Goal: Task Accomplishment & Management: Use online tool/utility

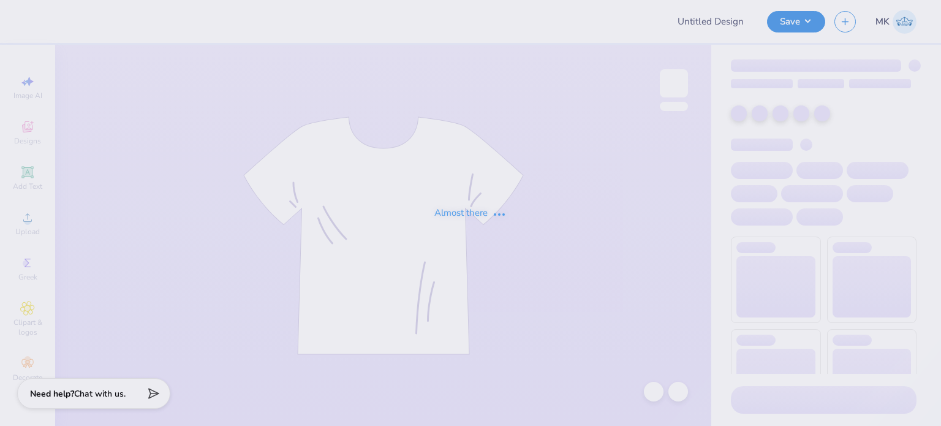
type input "hoodie 2"
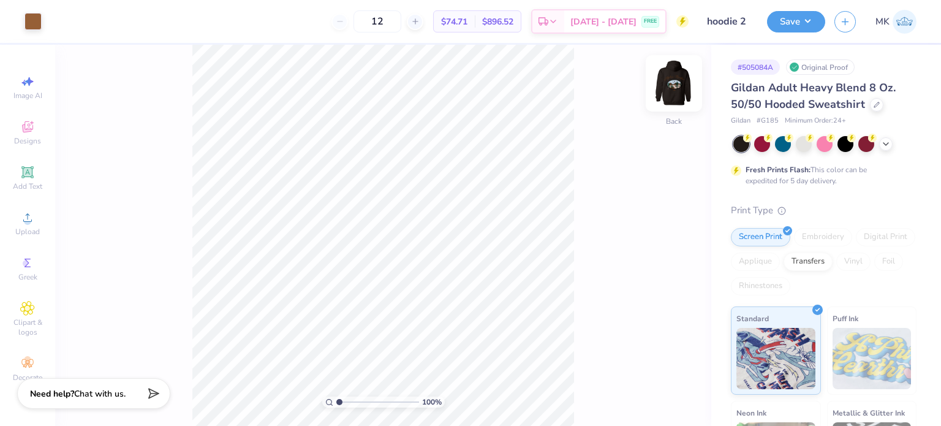
click at [668, 97] on img at bounding box center [674, 83] width 49 height 49
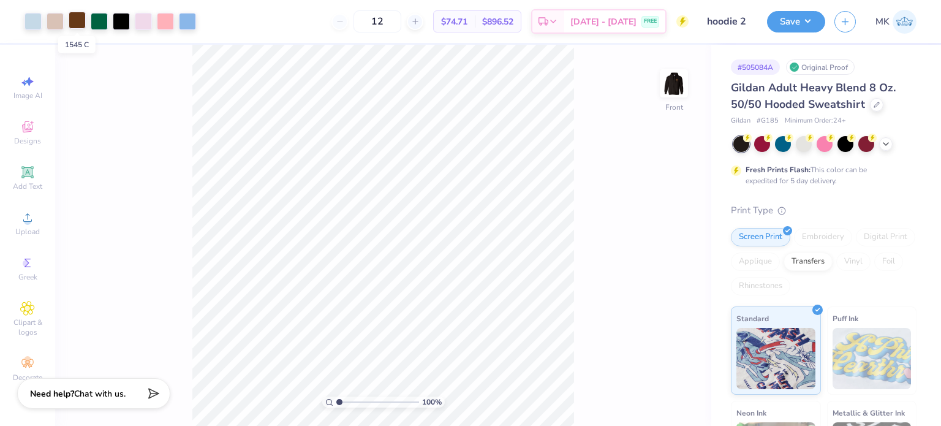
click at [75, 24] on div at bounding box center [77, 20] width 17 height 17
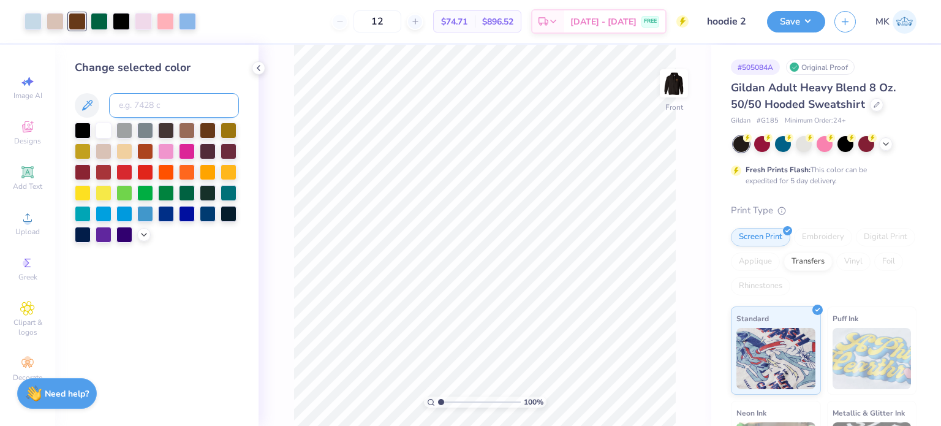
click at [153, 107] on input at bounding box center [174, 105] width 130 height 25
type input "2623"
click at [77, 17] on div at bounding box center [77, 21] width 17 height 17
click at [143, 110] on input at bounding box center [174, 105] width 130 height 25
type input "223"
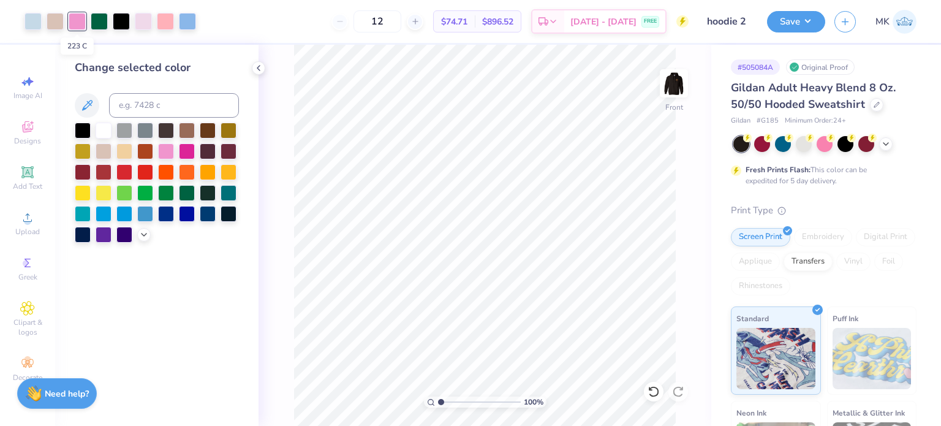
click at [82, 24] on div at bounding box center [77, 21] width 17 height 17
click at [131, 105] on input at bounding box center [174, 105] width 130 height 25
type input "7436"
click at [69, 18] on div at bounding box center [77, 21] width 17 height 17
click at [143, 110] on input at bounding box center [174, 105] width 130 height 25
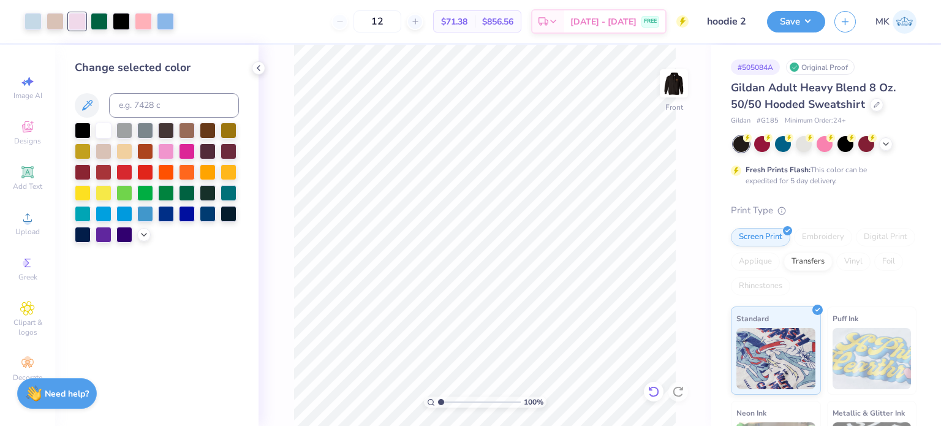
click at [651, 394] on icon at bounding box center [654, 391] width 12 height 12
click at [75, 27] on div at bounding box center [77, 20] width 17 height 17
click at [139, 112] on input at bounding box center [174, 105] width 130 height 25
type input "4755"
click at [657, 395] on icon at bounding box center [654, 391] width 12 height 12
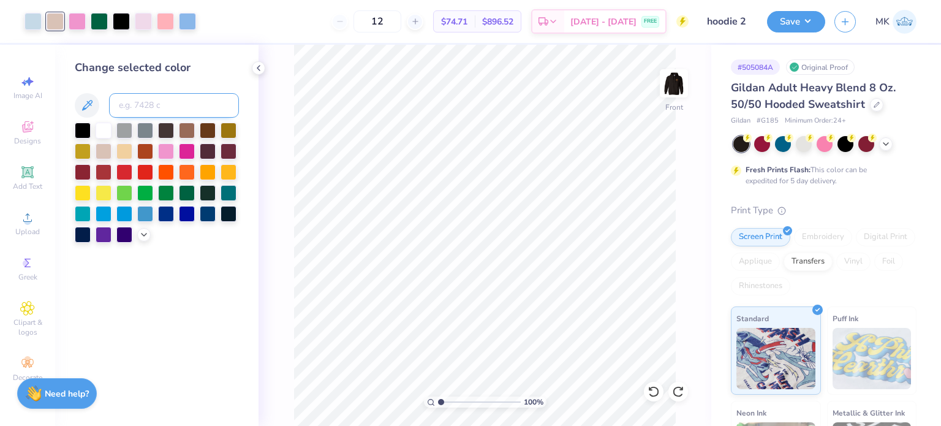
click at [181, 102] on input at bounding box center [174, 105] width 130 height 25
click at [84, 17] on div at bounding box center [77, 20] width 17 height 17
click at [142, 109] on input at bounding box center [174, 105] width 130 height 25
type input "7436"
click at [132, 102] on input at bounding box center [174, 105] width 130 height 25
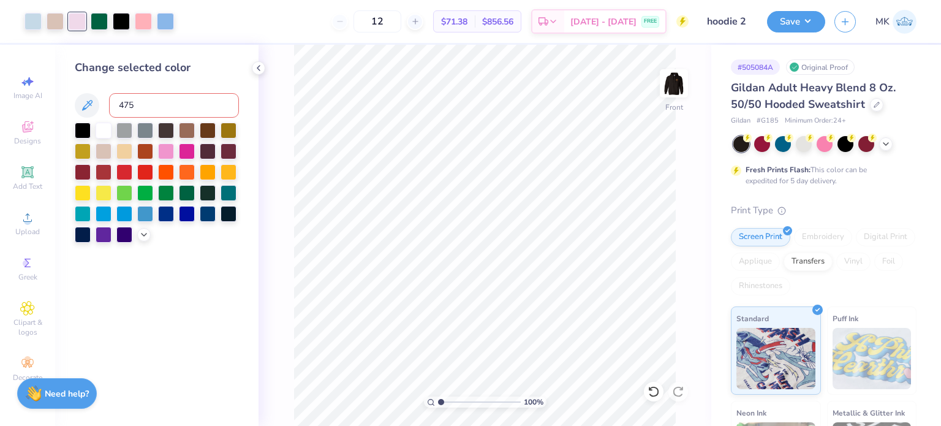
type input "4755"
click at [659, 390] on icon at bounding box center [654, 391] width 12 height 12
click at [653, 395] on icon at bounding box center [654, 391] width 12 height 12
click at [82, 21] on div at bounding box center [77, 20] width 17 height 17
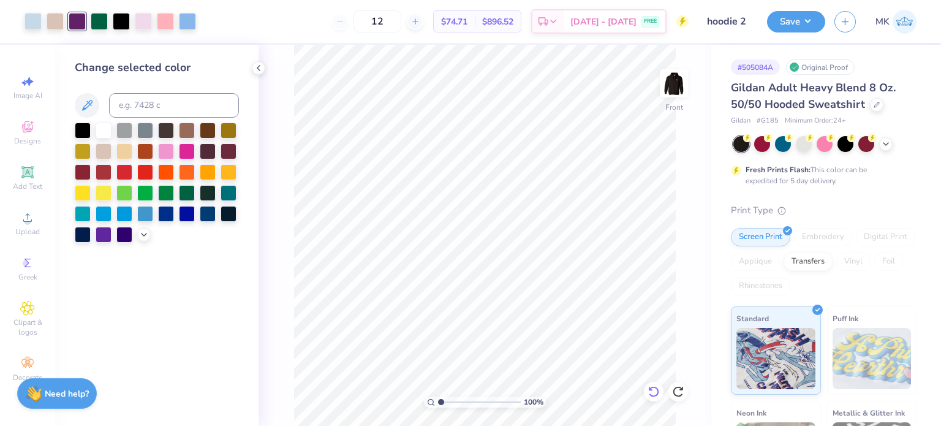
click at [653, 387] on icon at bounding box center [653, 391] width 10 height 11
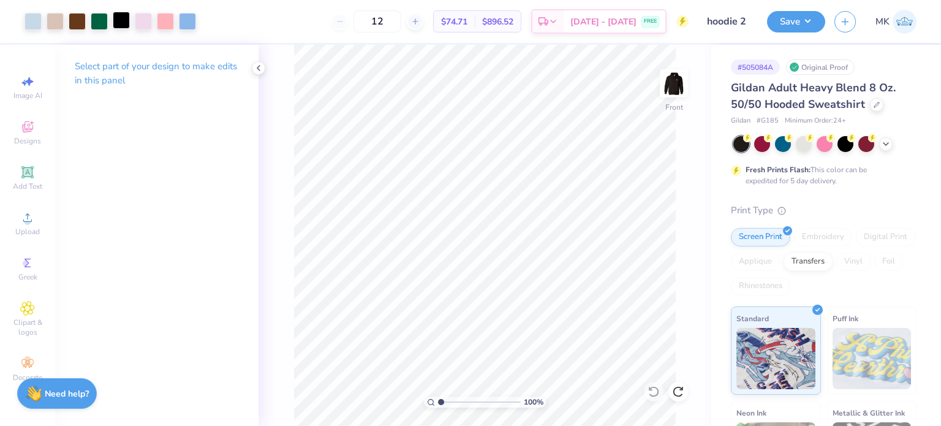
click at [113, 20] on div at bounding box center [121, 20] width 17 height 17
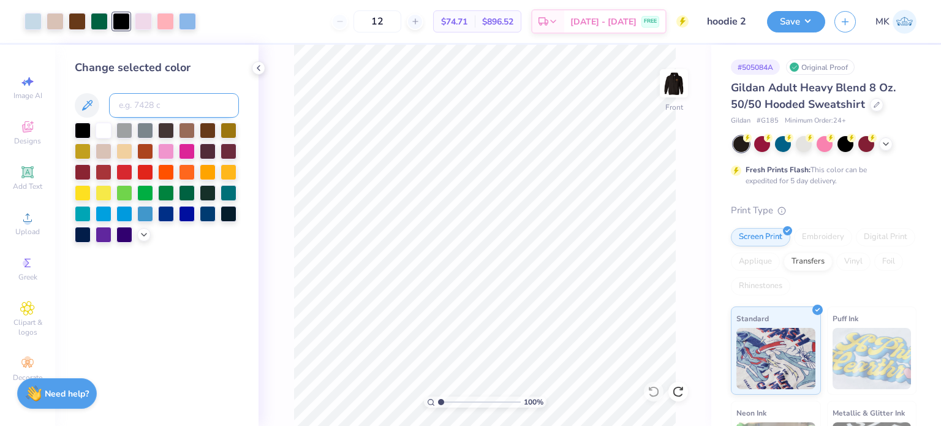
click at [151, 105] on input at bounding box center [174, 105] width 130 height 25
type input "1545"
click at [651, 390] on icon at bounding box center [651, 388] width 2 height 2
click at [166, 22] on div at bounding box center [165, 20] width 17 height 17
click at [151, 105] on input at bounding box center [174, 105] width 130 height 25
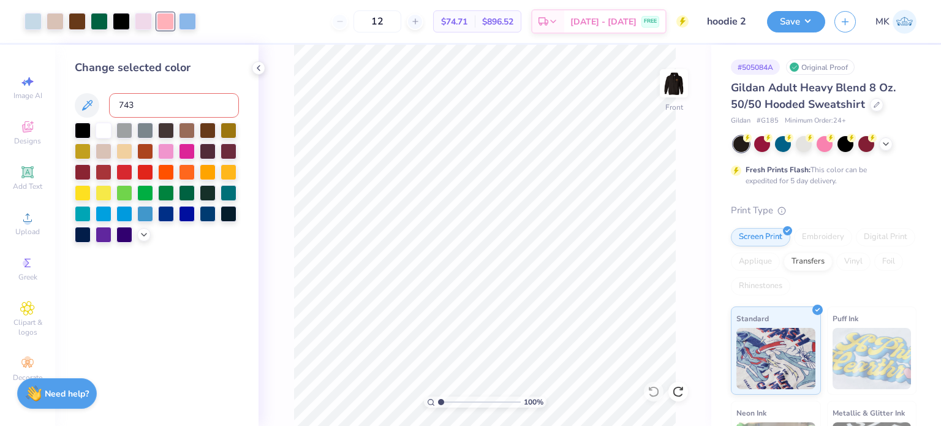
type input "7436"
click at [651, 395] on icon at bounding box center [653, 391] width 10 height 11
click at [674, 395] on icon at bounding box center [678, 391] width 10 height 11
click at [164, 22] on div at bounding box center [165, 20] width 17 height 17
click at [162, 102] on input at bounding box center [174, 105] width 130 height 25
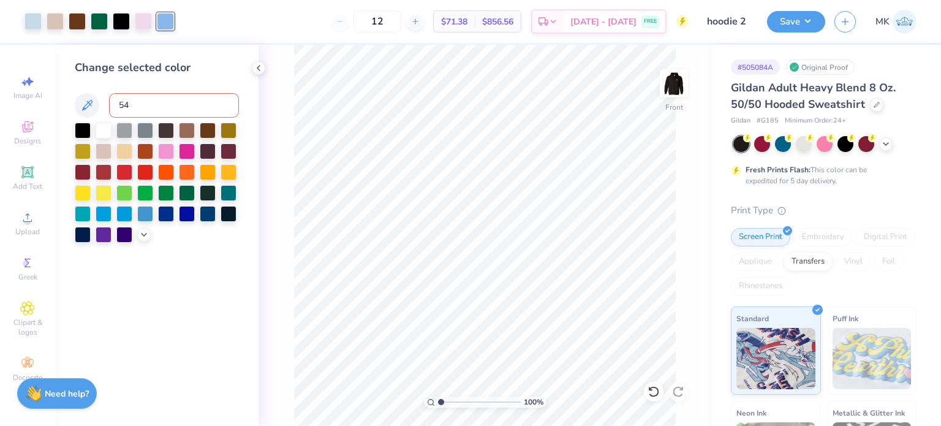
type input "545"
click at [56, 18] on div at bounding box center [55, 20] width 17 height 17
click at [148, 105] on input at bounding box center [174, 105] width 130 height 25
type input "7436"
click at [681, 91] on img at bounding box center [674, 83] width 49 height 49
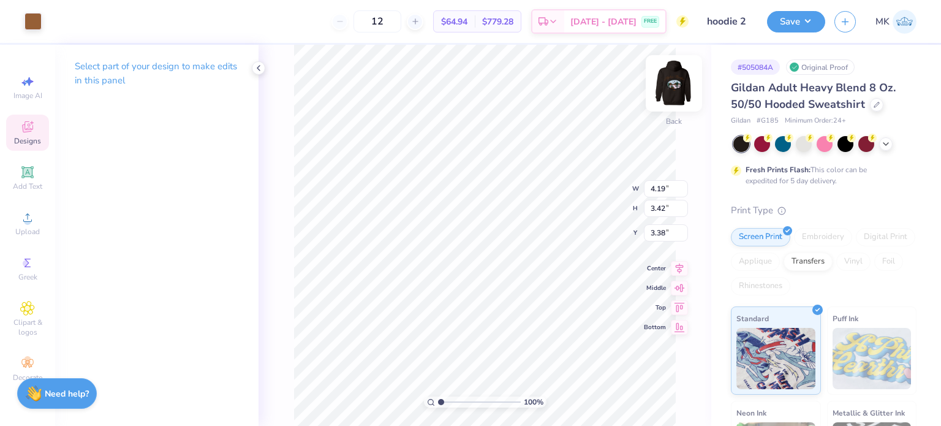
click at [680, 80] on img at bounding box center [674, 83] width 49 height 49
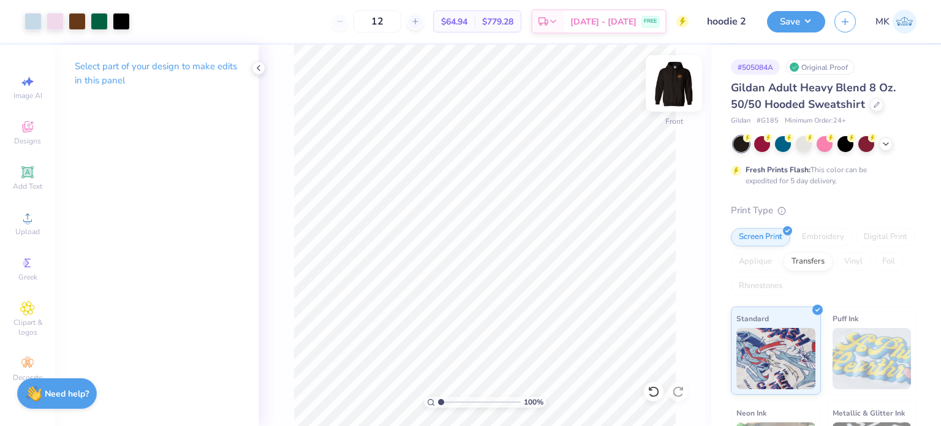
click at [681, 81] on img at bounding box center [674, 83] width 49 height 49
click at [675, 88] on img at bounding box center [674, 83] width 49 height 49
click at [77, 23] on div at bounding box center [77, 20] width 17 height 17
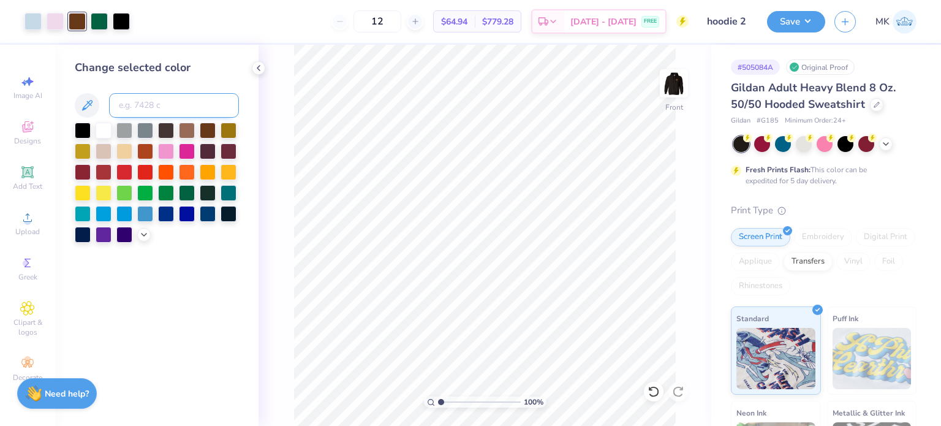
click at [154, 105] on input at bounding box center [174, 105] width 130 height 25
type input "4635"
click at [654, 392] on icon at bounding box center [654, 391] width 12 height 12
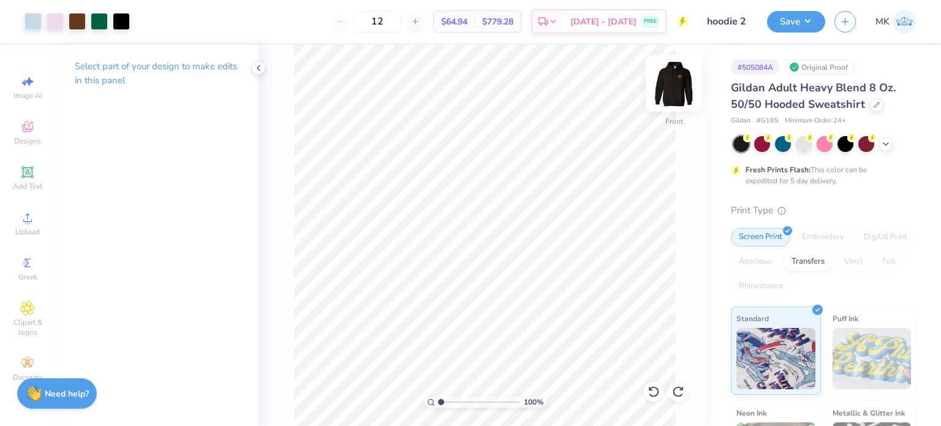
click at [668, 86] on img at bounding box center [674, 83] width 49 height 49
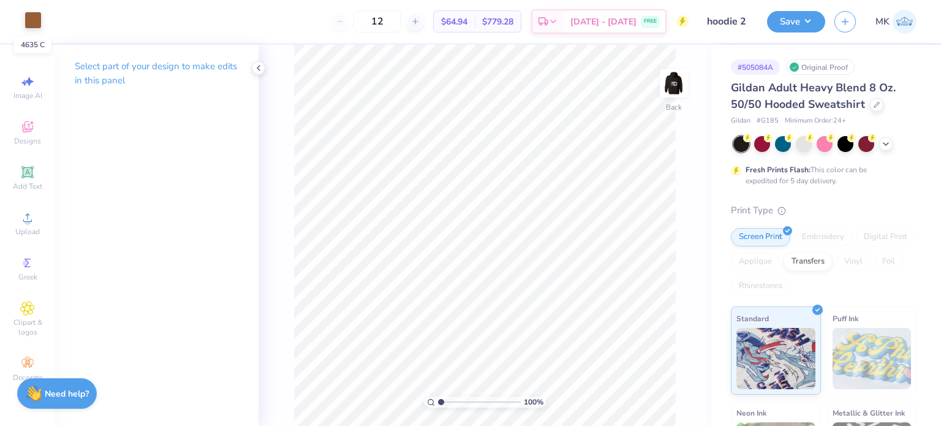
click at [34, 21] on div at bounding box center [33, 20] width 17 height 17
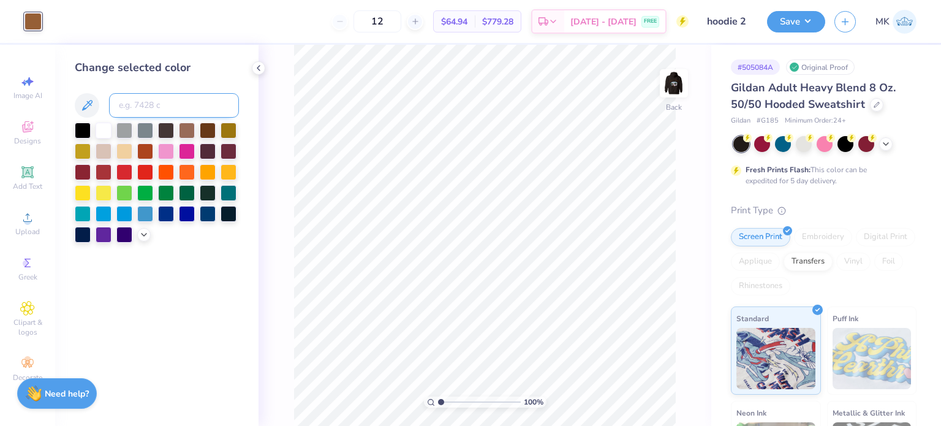
click at [138, 114] on input at bounding box center [174, 105] width 130 height 25
type input "1545"
click at [681, 86] on img at bounding box center [674, 83] width 49 height 49
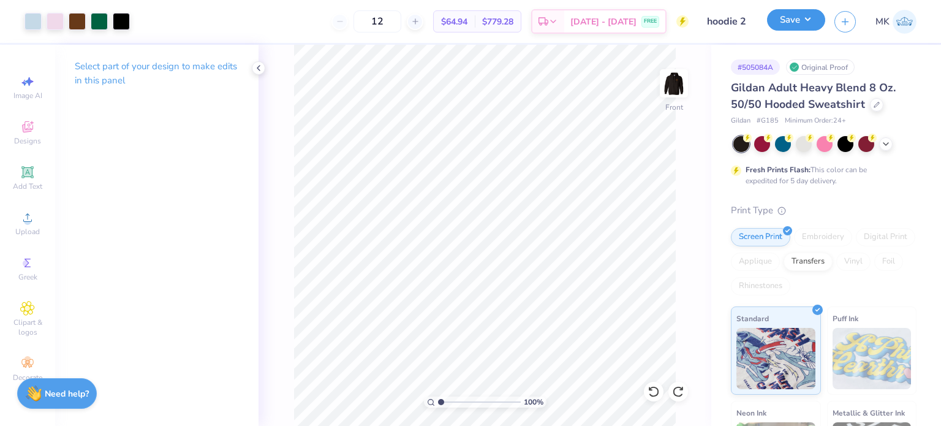
click at [784, 19] on button "Save" at bounding box center [796, 19] width 58 height 21
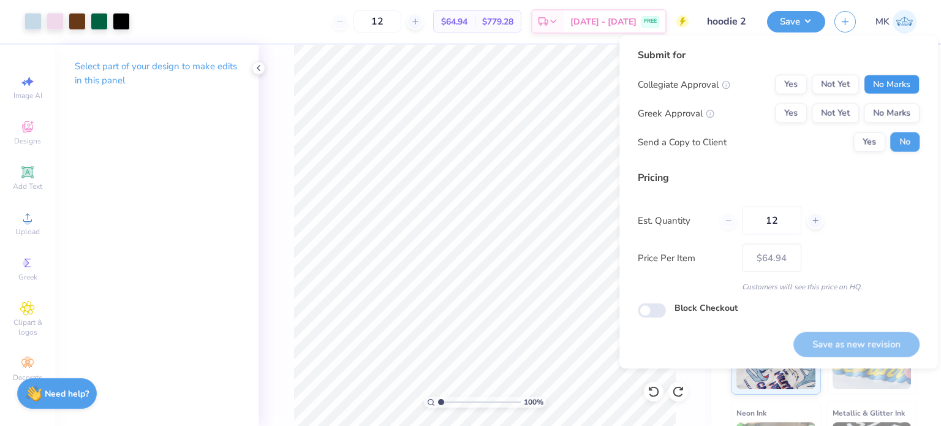
click at [911, 78] on button "No Marks" at bounding box center [892, 85] width 56 height 20
click at [789, 116] on button "Yes" at bounding box center [791, 114] width 32 height 20
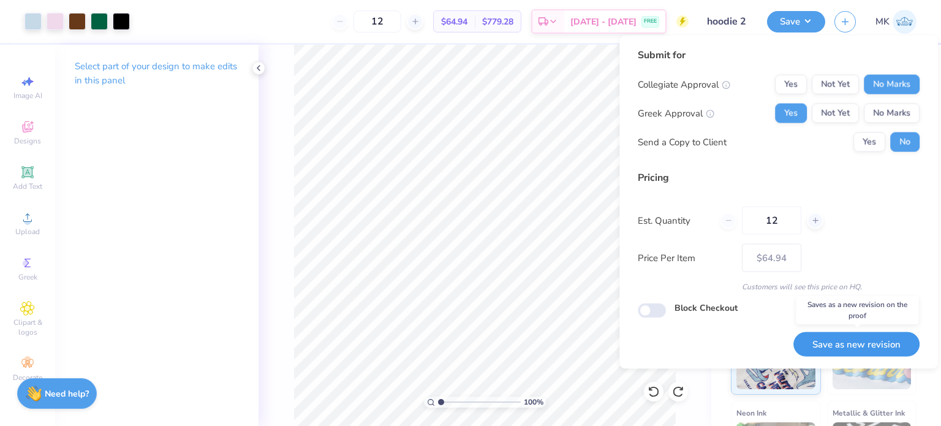
click at [854, 340] on button "Save as new revision" at bounding box center [856, 343] width 126 height 25
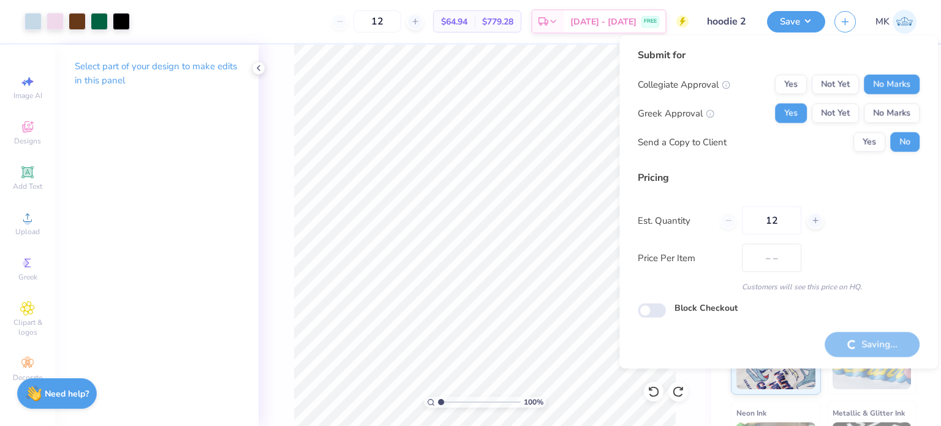
type input "$64.94"
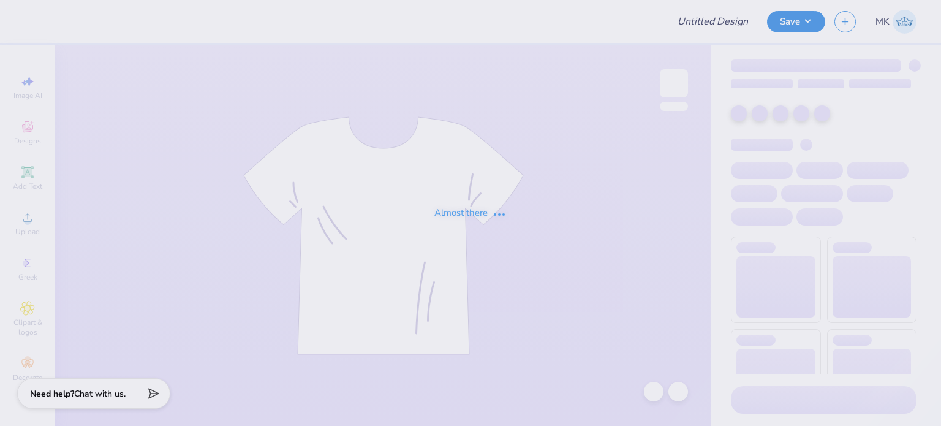
type input "rodeo"
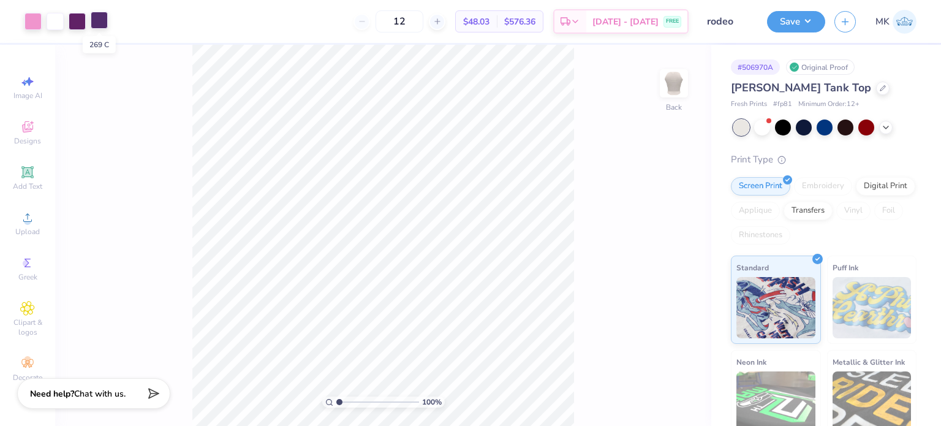
click at [99, 20] on div at bounding box center [99, 20] width 17 height 17
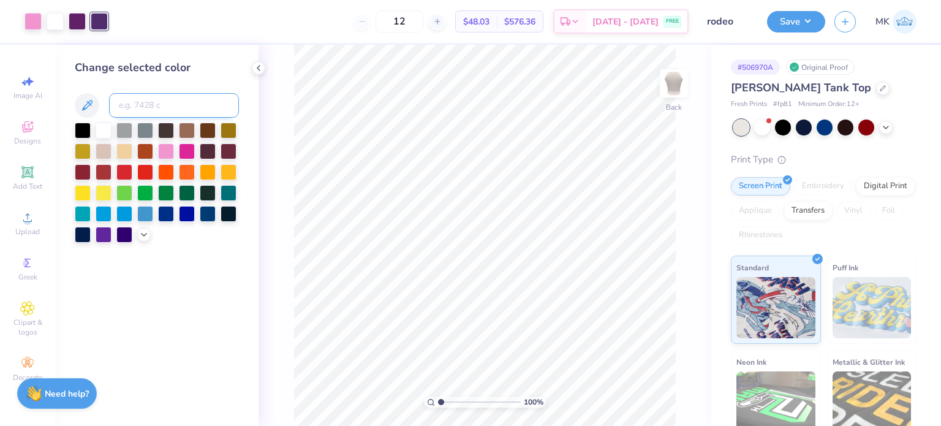
click at [143, 97] on input at bounding box center [174, 105] width 130 height 25
type input "2623"
click at [793, 20] on button "Save" at bounding box center [796, 19] width 58 height 21
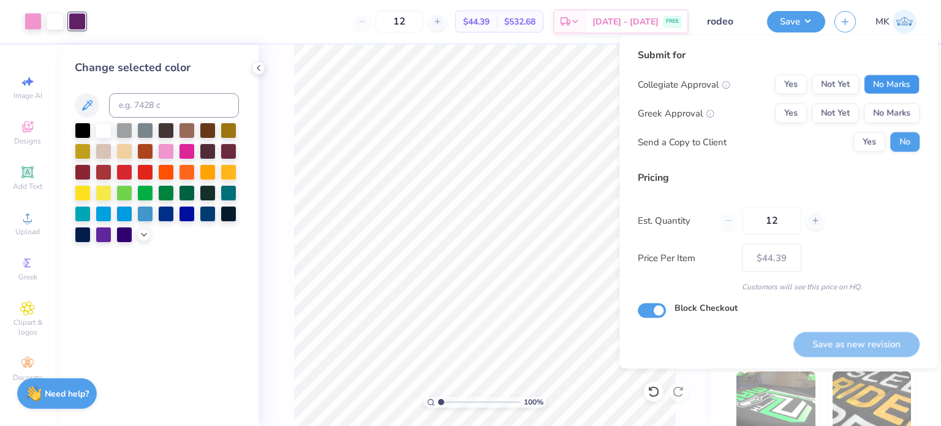
click at [883, 81] on button "No Marks" at bounding box center [892, 85] width 56 height 20
click at [791, 110] on button "Yes" at bounding box center [791, 114] width 32 height 20
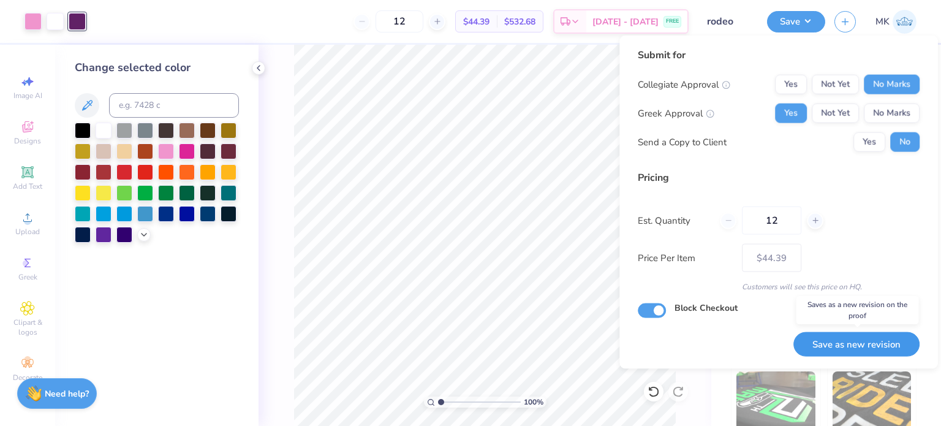
click at [830, 340] on button "Save as new revision" at bounding box center [856, 343] width 126 height 25
type input "$44.39"
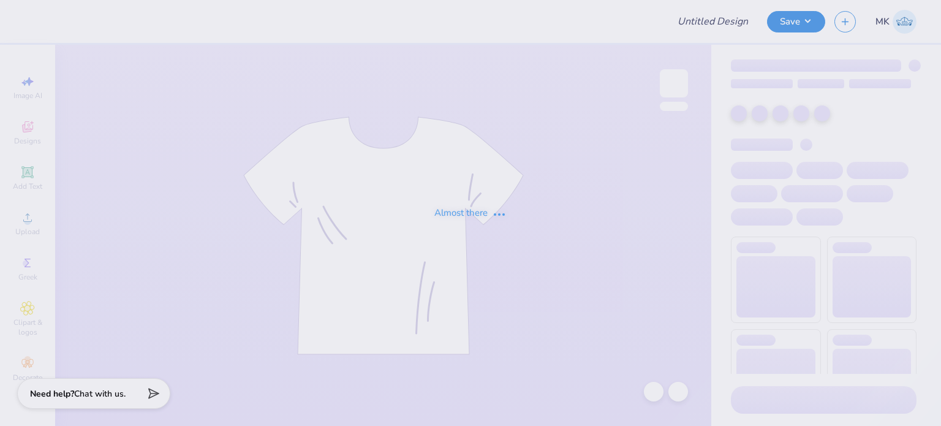
type input "hoodie 2"
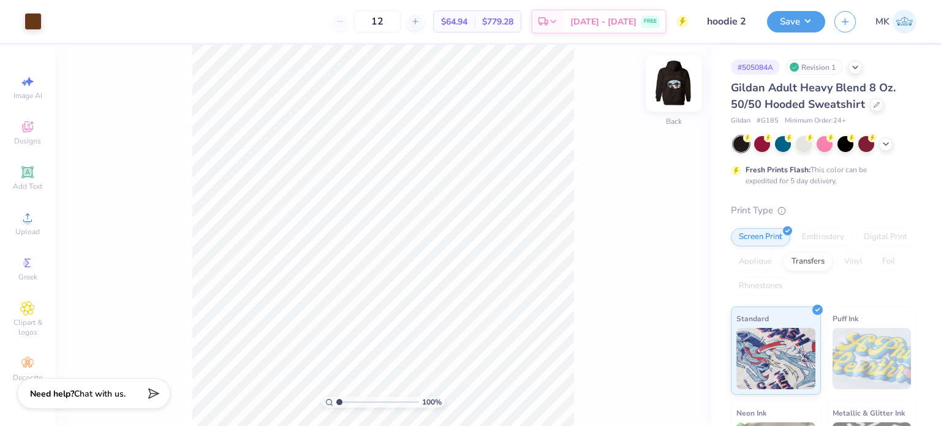
click at [679, 88] on img at bounding box center [674, 83] width 49 height 49
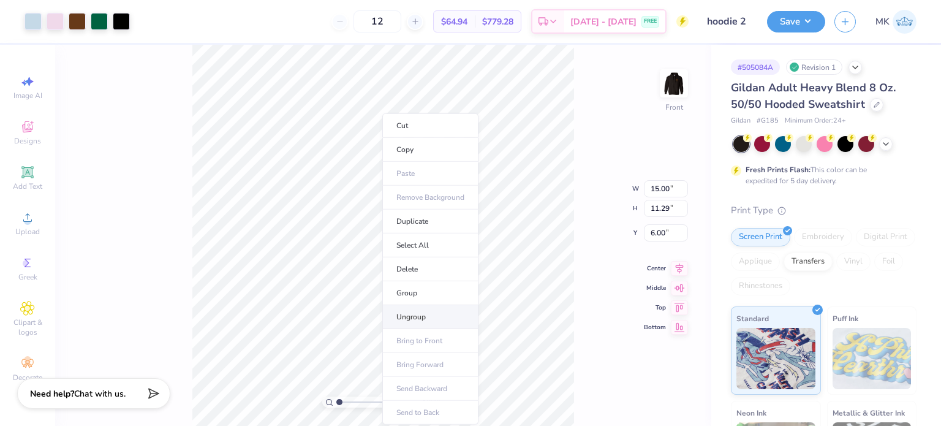
click at [405, 313] on li "Ungroup" at bounding box center [430, 317] width 96 height 24
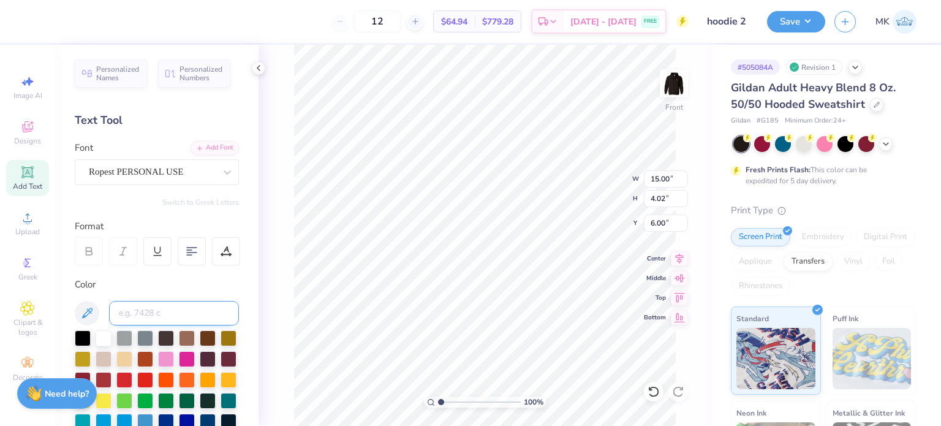
click at [142, 313] on input at bounding box center [174, 313] width 130 height 25
type input "7436"
click at [151, 312] on input at bounding box center [174, 313] width 130 height 25
type input "7436"
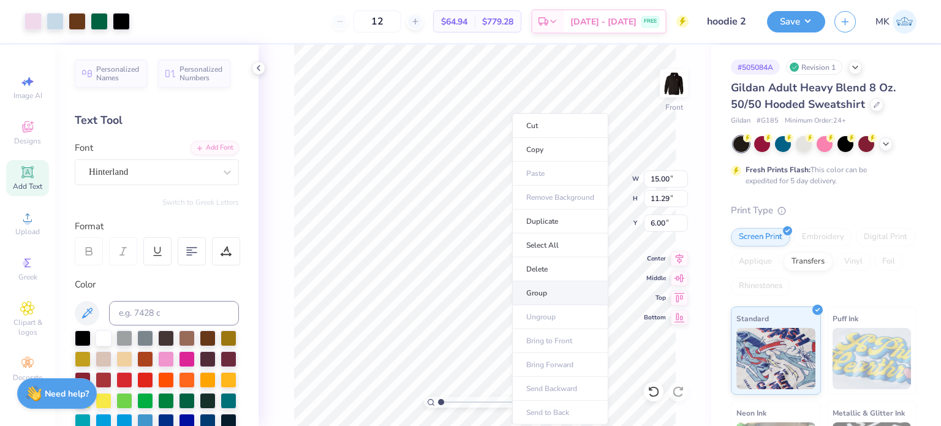
click at [539, 287] on li "Group" at bounding box center [560, 293] width 96 height 24
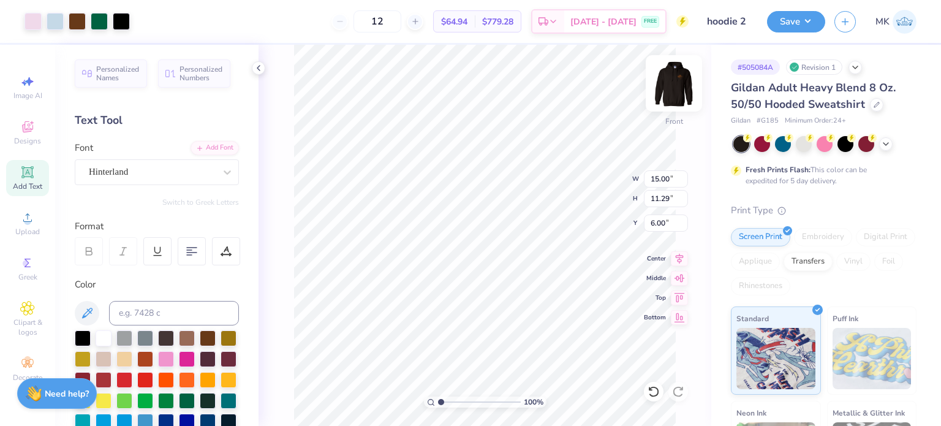
click at [672, 92] on img at bounding box center [674, 83] width 49 height 49
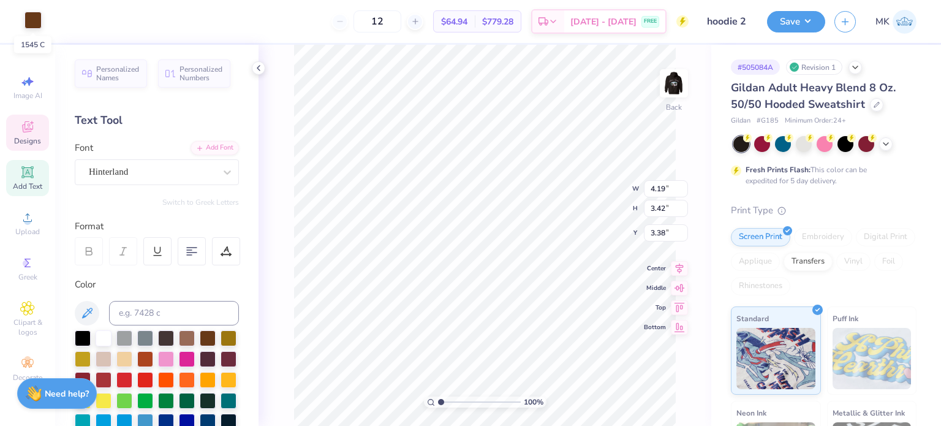
click at [28, 14] on div at bounding box center [33, 20] width 17 height 17
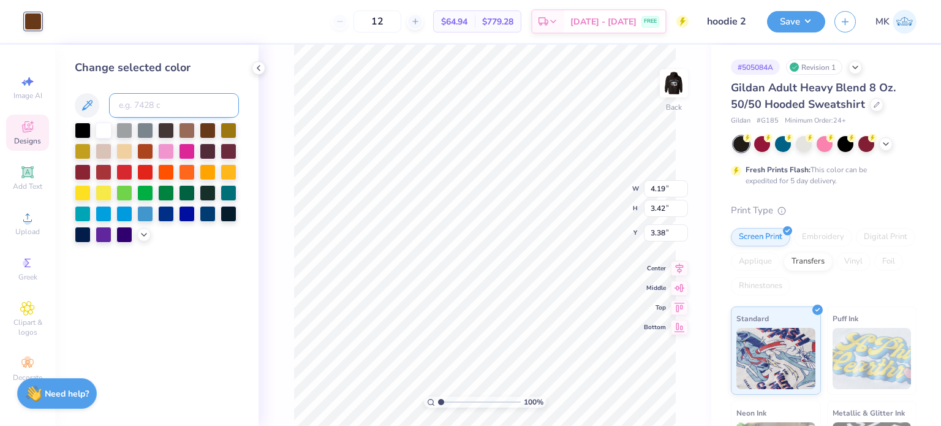
click at [145, 102] on input at bounding box center [174, 105] width 130 height 25
type input "7436"
click at [801, 21] on button "Save" at bounding box center [796, 19] width 58 height 21
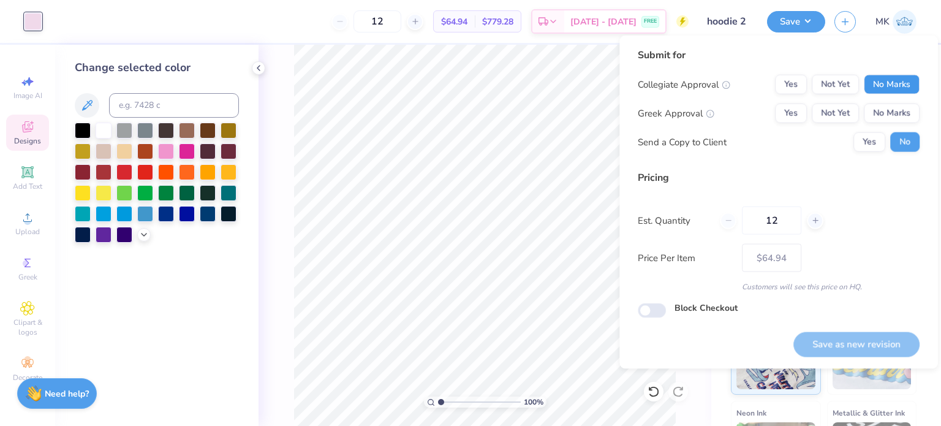
click at [881, 85] on button "No Marks" at bounding box center [892, 85] width 56 height 20
click at [792, 115] on button "Yes" at bounding box center [791, 114] width 32 height 20
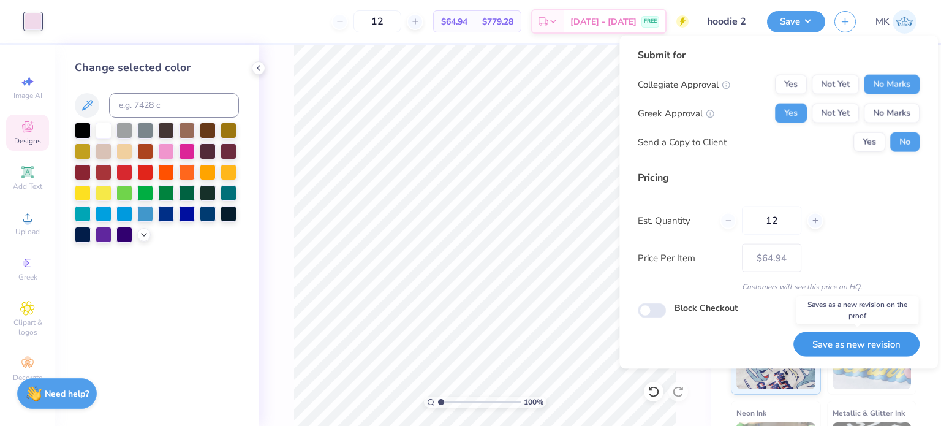
click at [862, 346] on button "Save as new revision" at bounding box center [856, 343] width 126 height 25
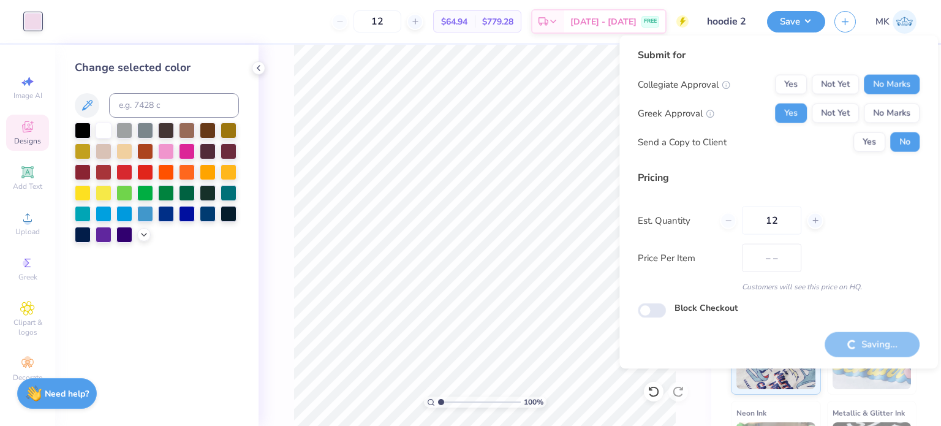
type input "$64.94"
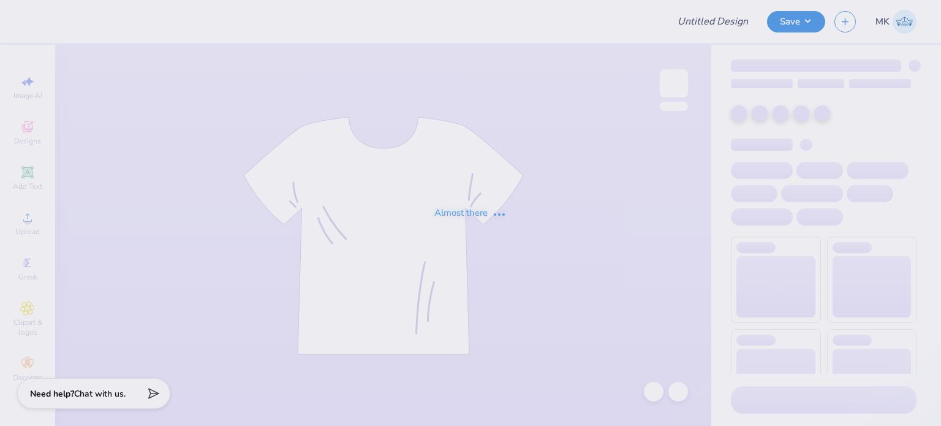
type input "hoodie 2"
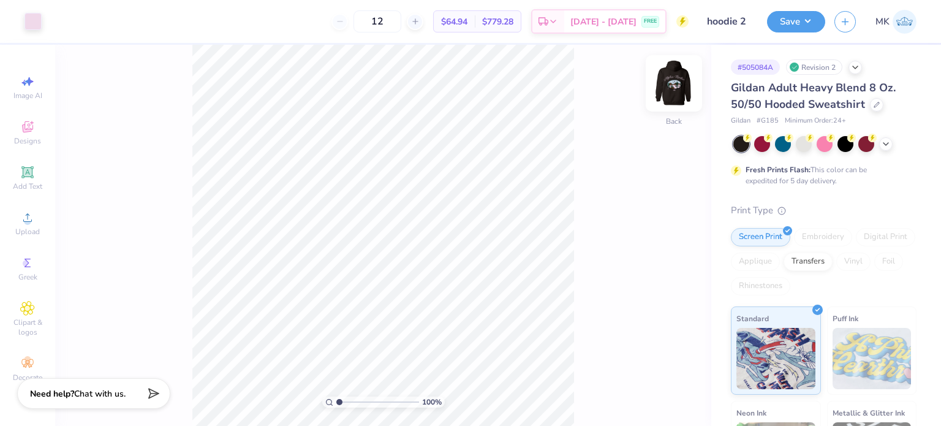
click at [672, 87] on img at bounding box center [674, 83] width 49 height 49
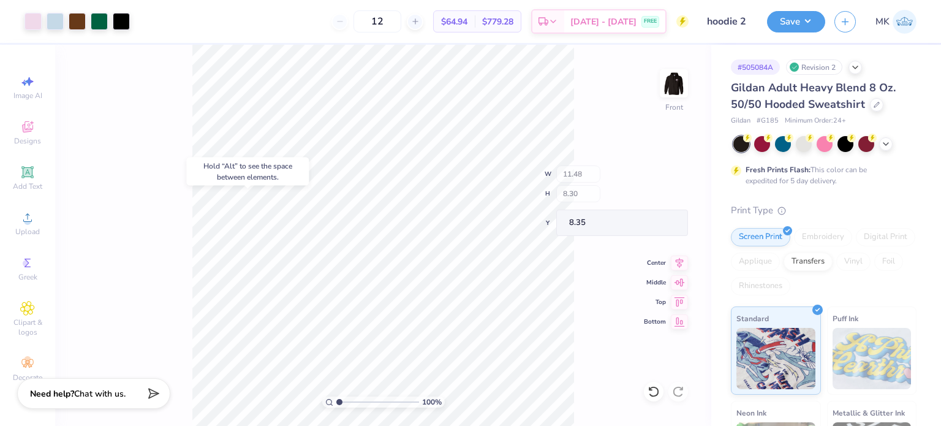
type input "8.35"
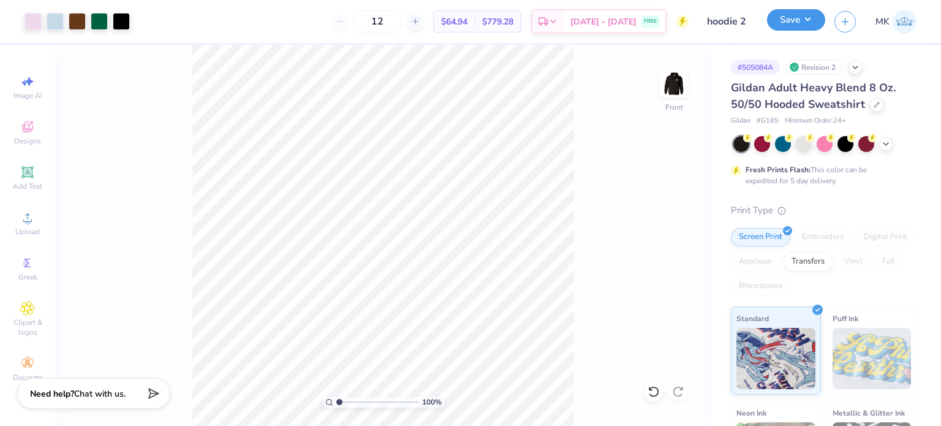
click at [797, 24] on button "Save" at bounding box center [796, 19] width 58 height 21
click at [676, 87] on img at bounding box center [674, 83] width 49 height 49
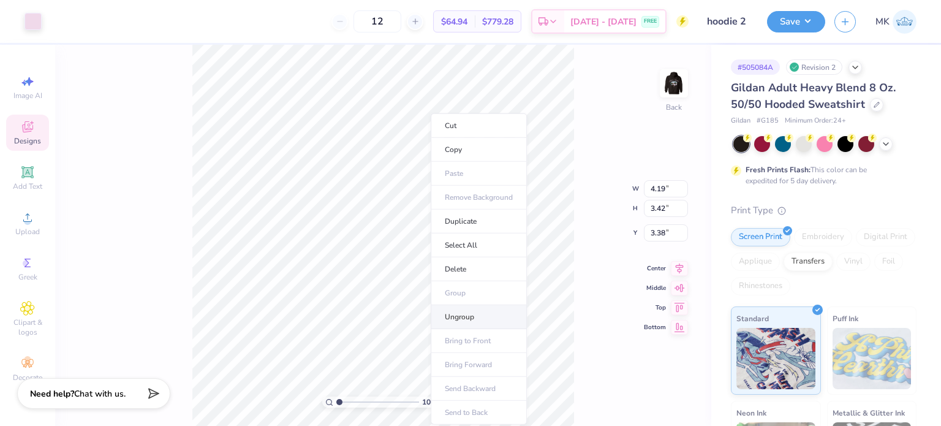
click at [456, 313] on li "Ungroup" at bounding box center [479, 317] width 96 height 24
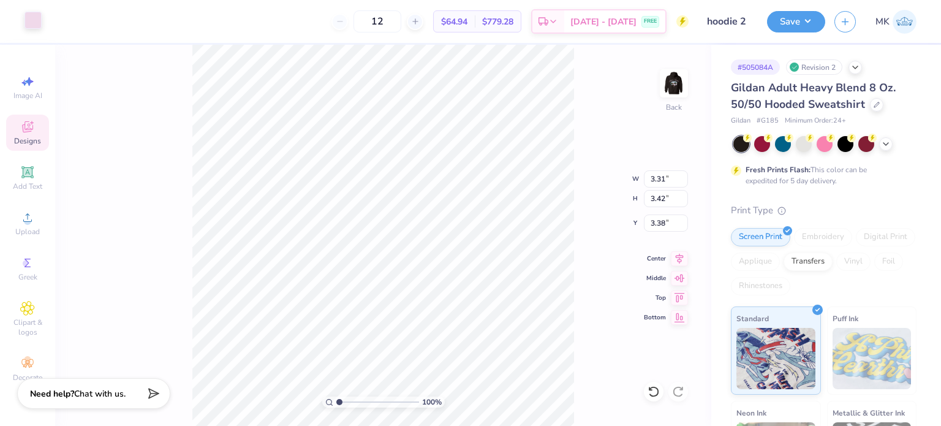
click at [34, 17] on div at bounding box center [33, 20] width 17 height 17
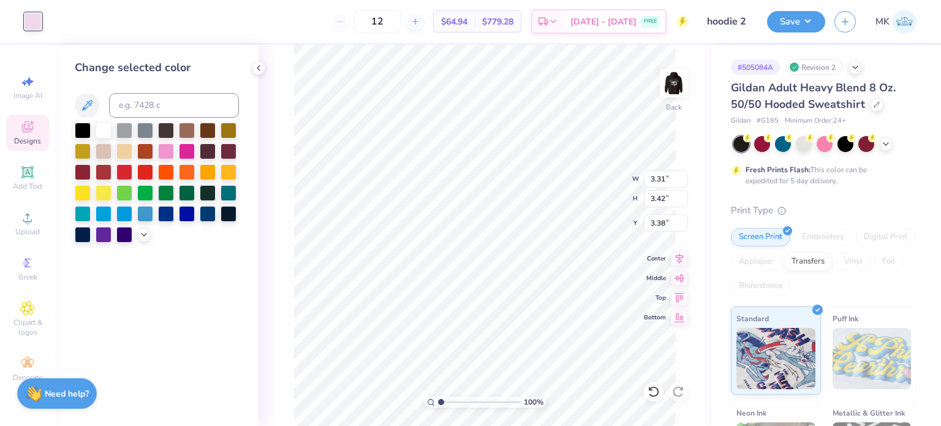
click at [679, 89] on img at bounding box center [674, 83] width 25 height 25
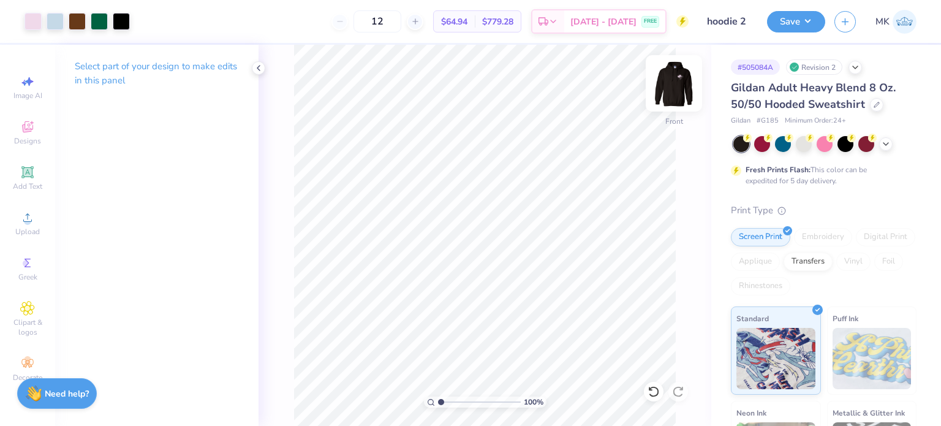
click at [667, 88] on img at bounding box center [674, 83] width 49 height 49
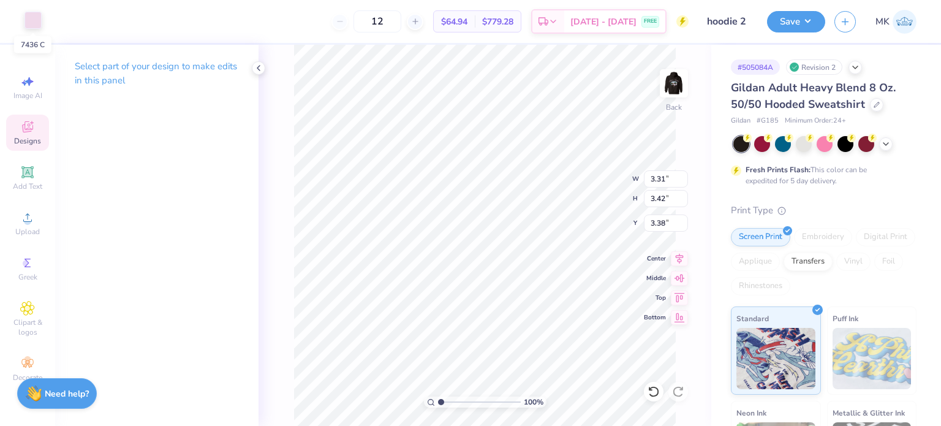
click at [30, 20] on div at bounding box center [33, 20] width 17 height 17
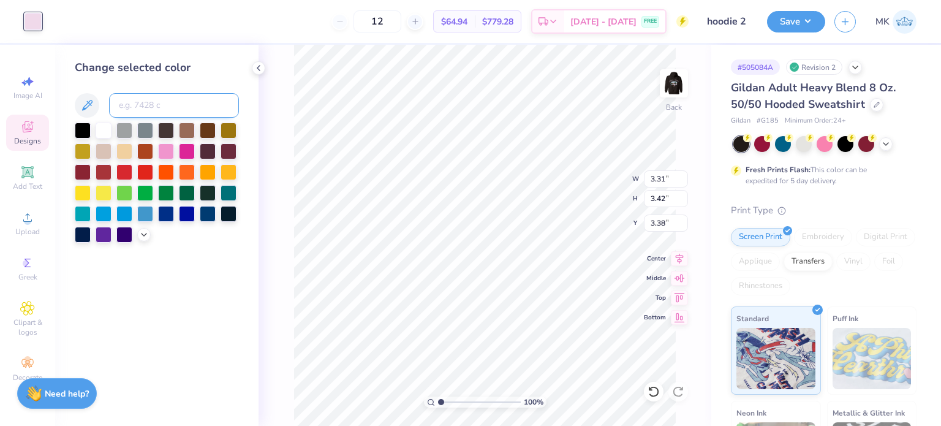
click at [140, 109] on input at bounding box center [174, 105] width 130 height 25
type input "1545"
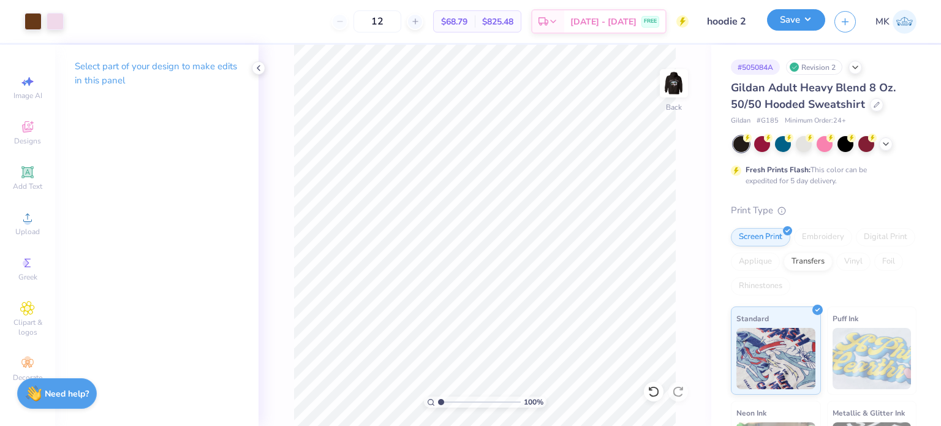
click at [794, 28] on button "Save" at bounding box center [796, 19] width 58 height 21
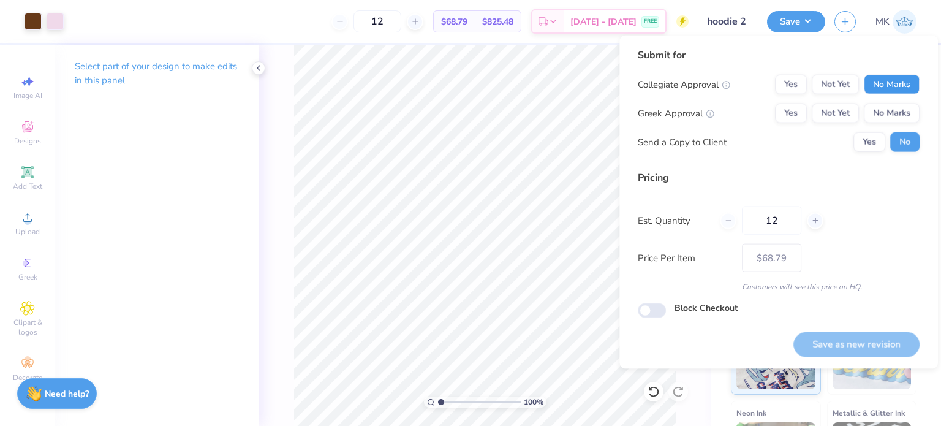
click at [885, 80] on button "No Marks" at bounding box center [892, 85] width 56 height 20
click at [787, 112] on button "Yes" at bounding box center [791, 114] width 32 height 20
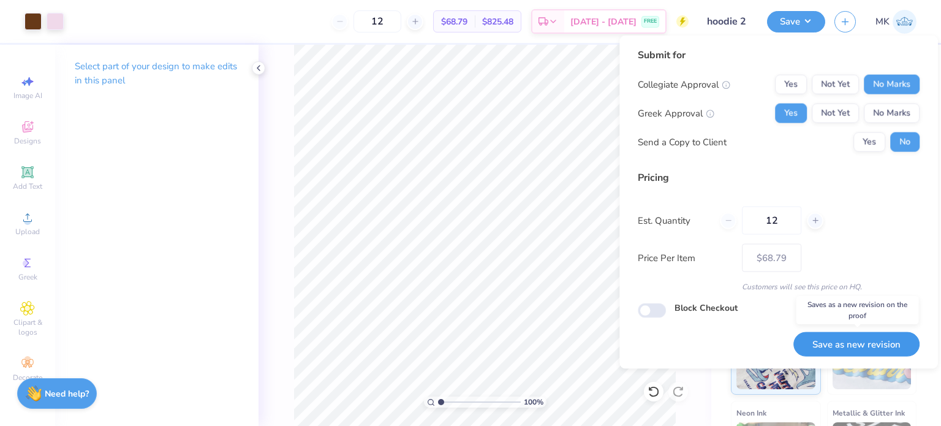
click at [838, 345] on button "Save as new revision" at bounding box center [856, 343] width 126 height 25
type input "$68.79"
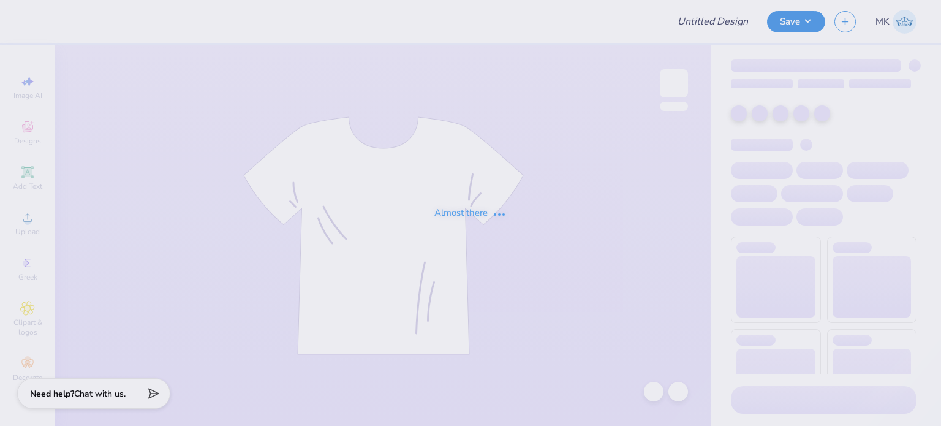
type input "rodeo"
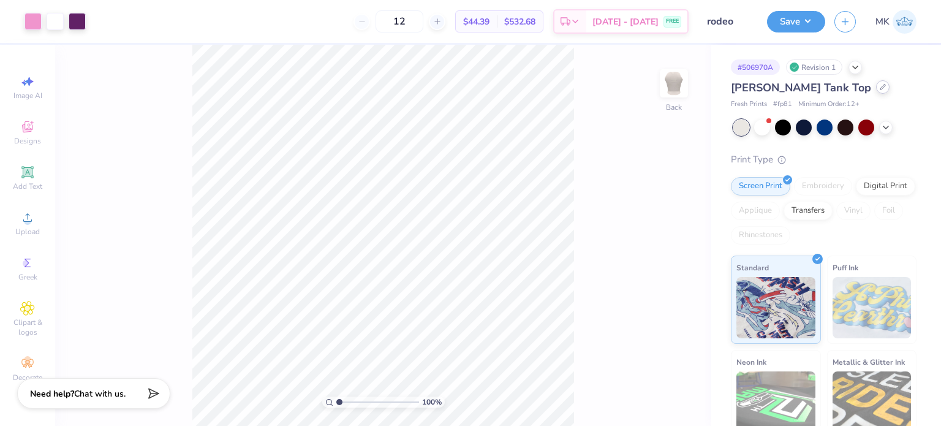
click at [880, 87] on icon at bounding box center [883, 87] width 6 height 6
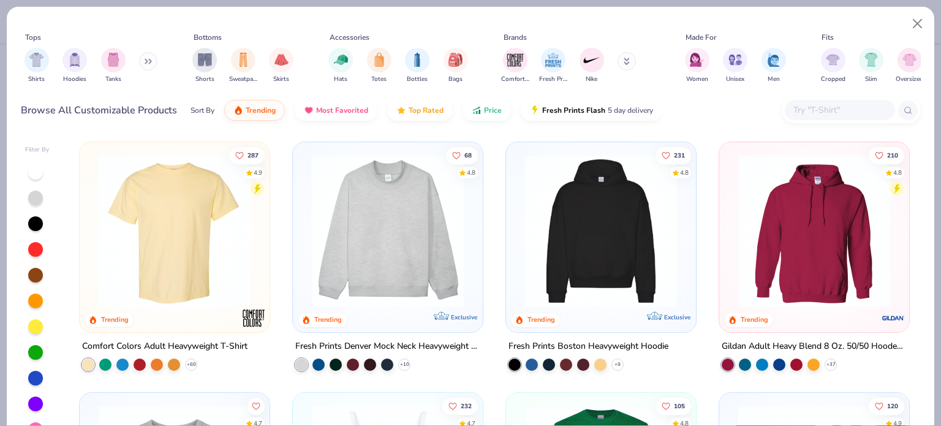
click at [822, 109] on input "text" at bounding box center [839, 110] width 94 height 14
paste input "4328"
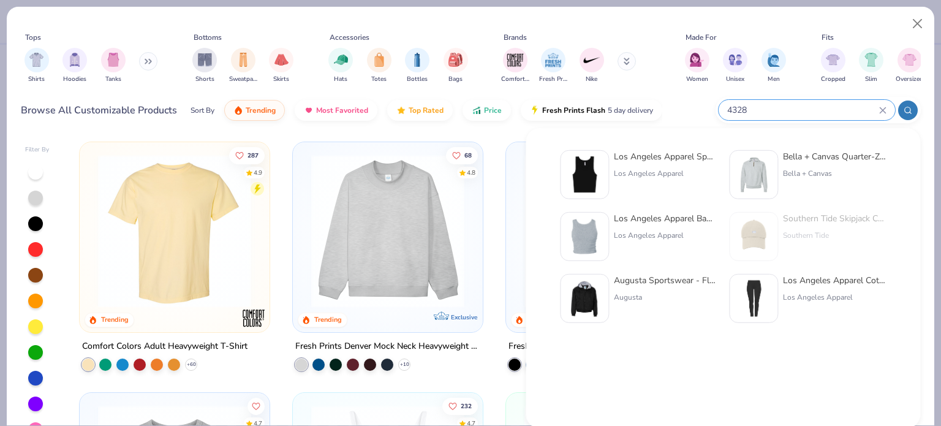
type input "4328"
click at [644, 171] on div "Los Angeles Apparel" at bounding box center [665, 173] width 103 height 11
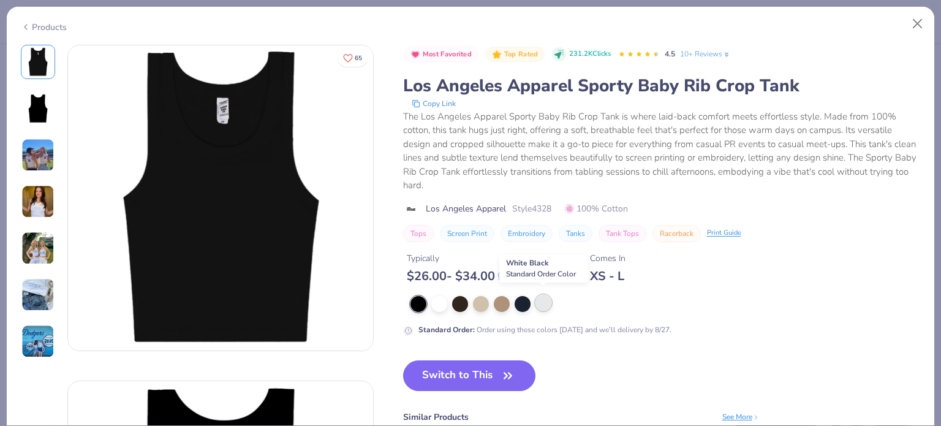
click at [546, 300] on div at bounding box center [544, 303] width 16 height 16
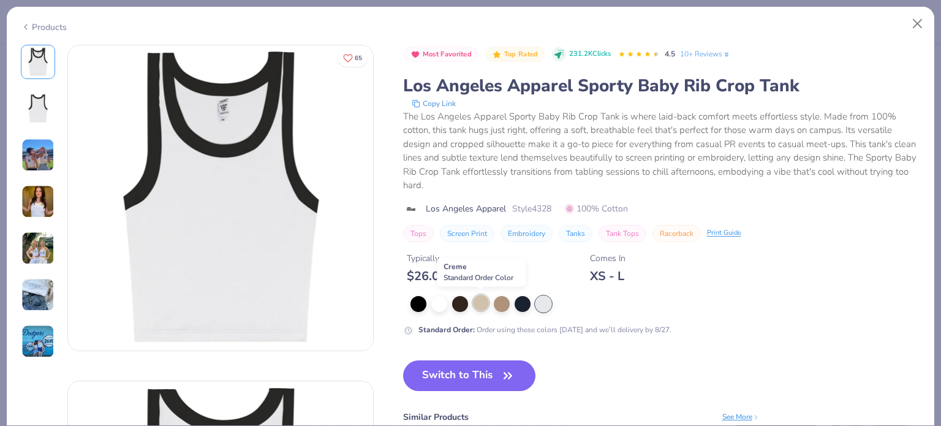
click at [477, 301] on div at bounding box center [481, 303] width 16 height 16
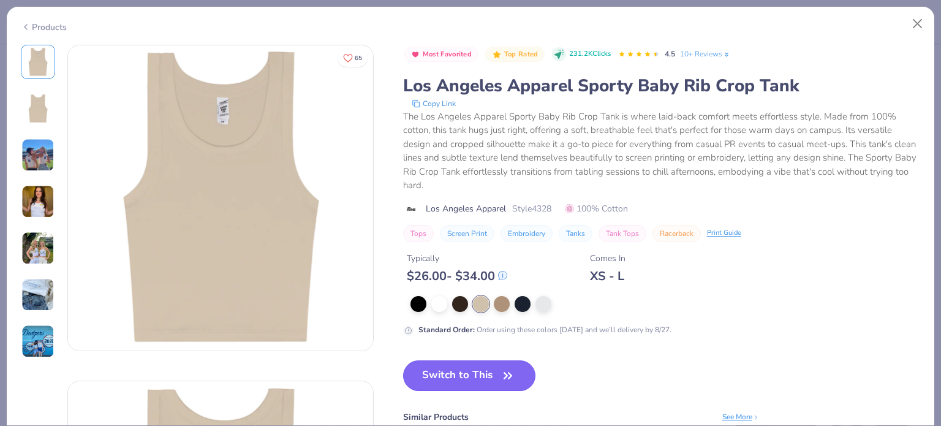
click at [492, 367] on button "Switch to This" at bounding box center [469, 375] width 133 height 31
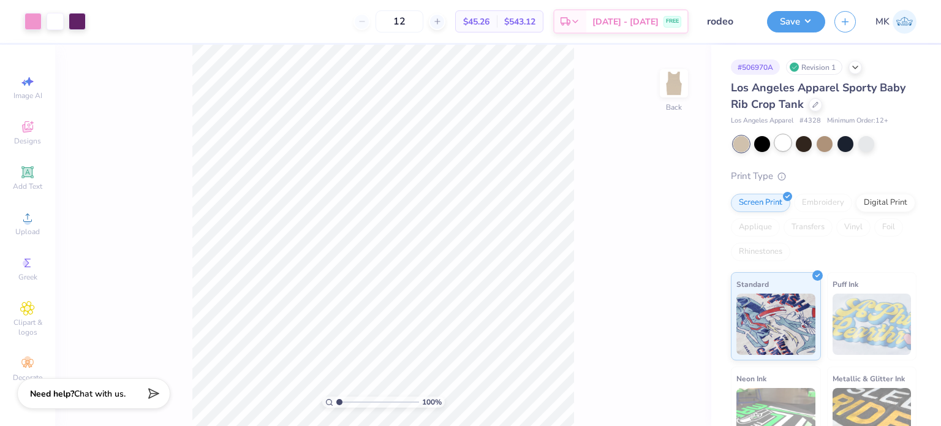
click at [785, 144] on div at bounding box center [783, 143] width 16 height 16
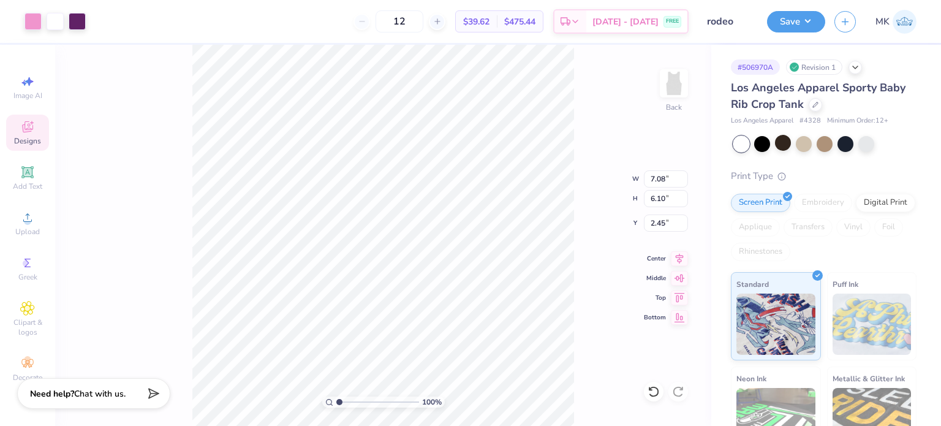
type input "2.45"
type input "5.81"
type input "5.01"
type input "3.00"
type input "2.02"
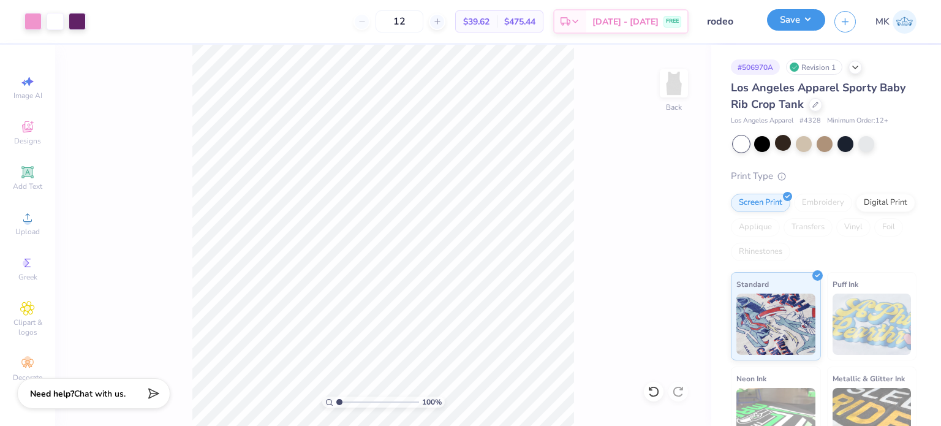
click at [800, 23] on button "Save" at bounding box center [796, 19] width 58 height 21
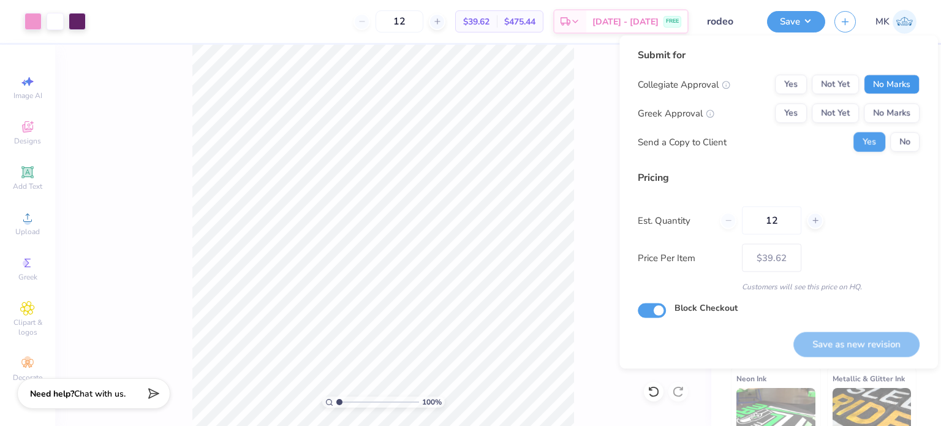
click at [882, 85] on button "No Marks" at bounding box center [892, 85] width 56 height 20
click at [779, 113] on button "Yes" at bounding box center [791, 114] width 32 height 20
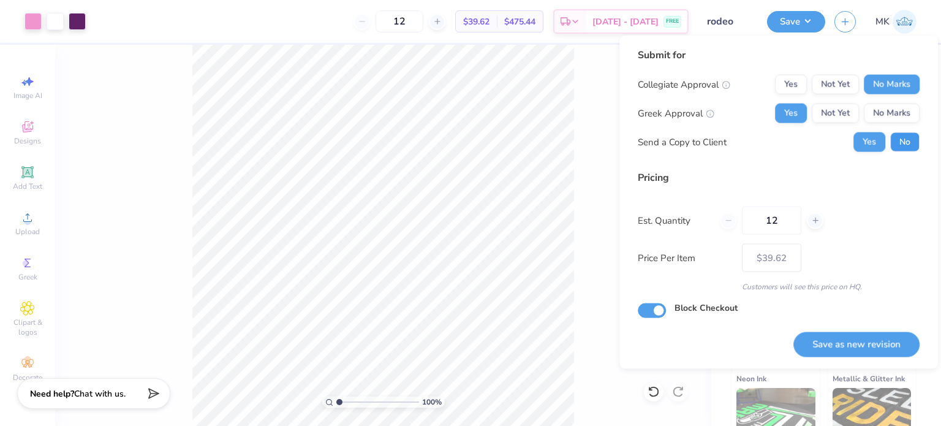
click at [893, 145] on button "No" at bounding box center [904, 142] width 29 height 20
click at [839, 345] on button "Save as new revision" at bounding box center [856, 343] width 126 height 25
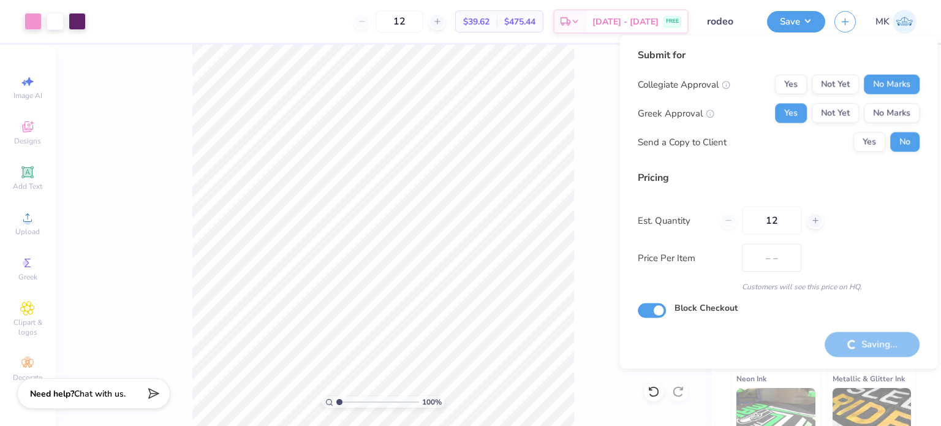
type input "$39.62"
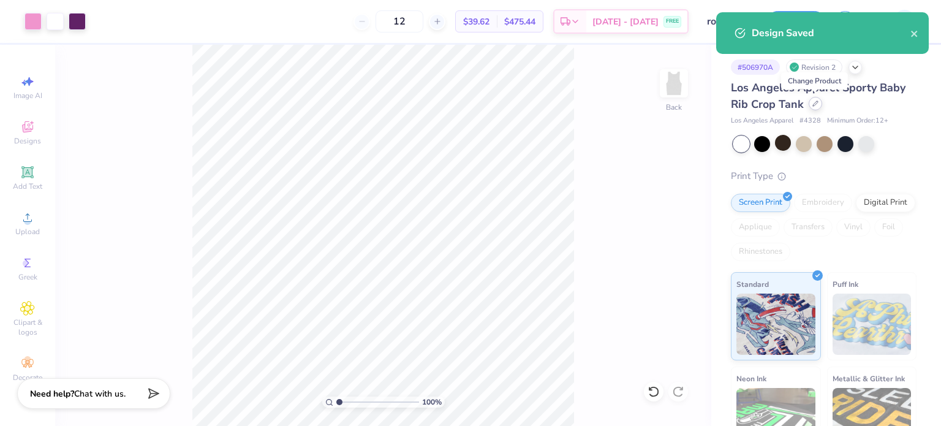
click at [817, 104] on icon at bounding box center [815, 103] width 6 height 6
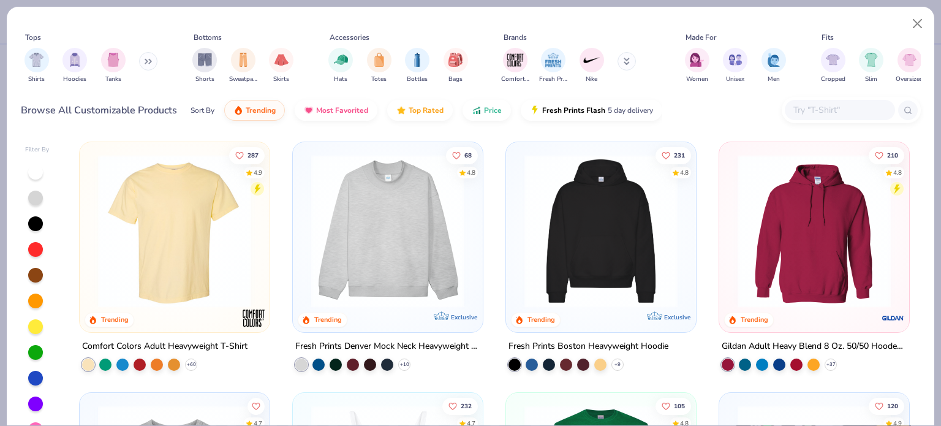
click at [820, 112] on input "text" at bounding box center [839, 110] width 94 height 14
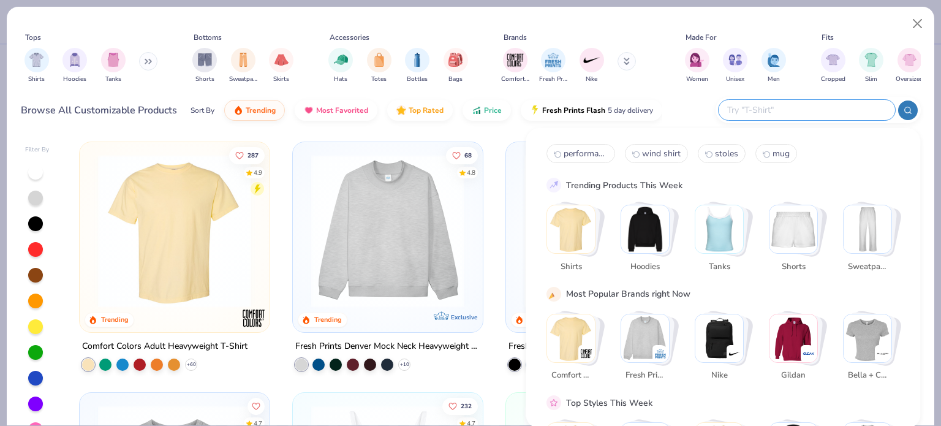
paste input "21308"
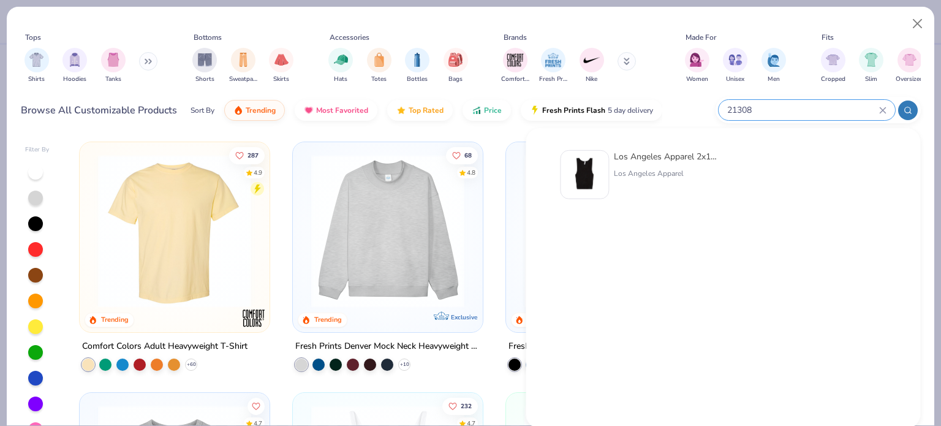
type input "21308"
click at [576, 172] on img at bounding box center [585, 175] width 38 height 38
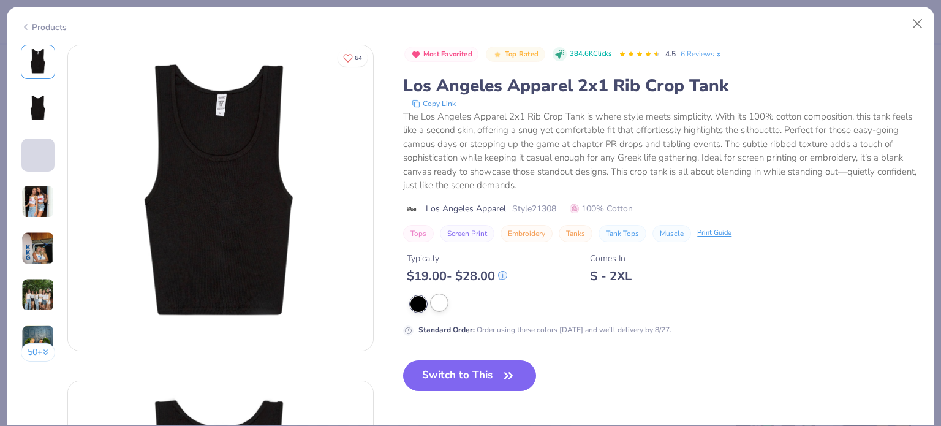
click at [446, 305] on div at bounding box center [439, 303] width 16 height 16
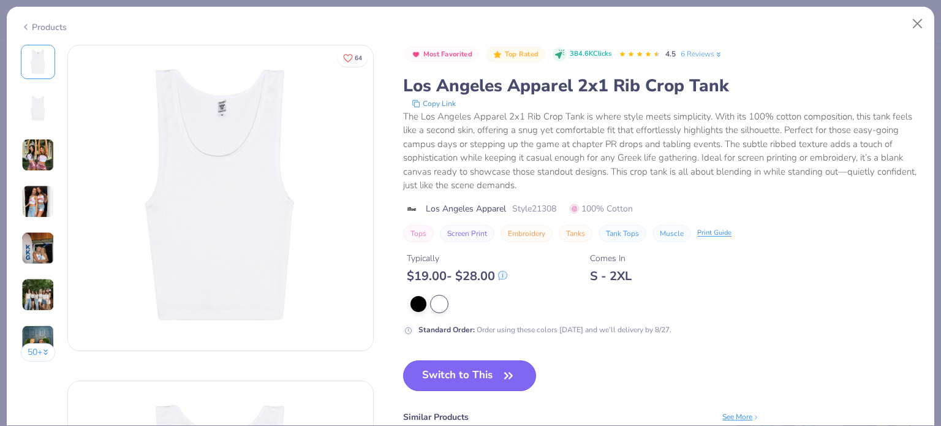
click at [451, 377] on button "Switch to This" at bounding box center [469, 375] width 133 height 31
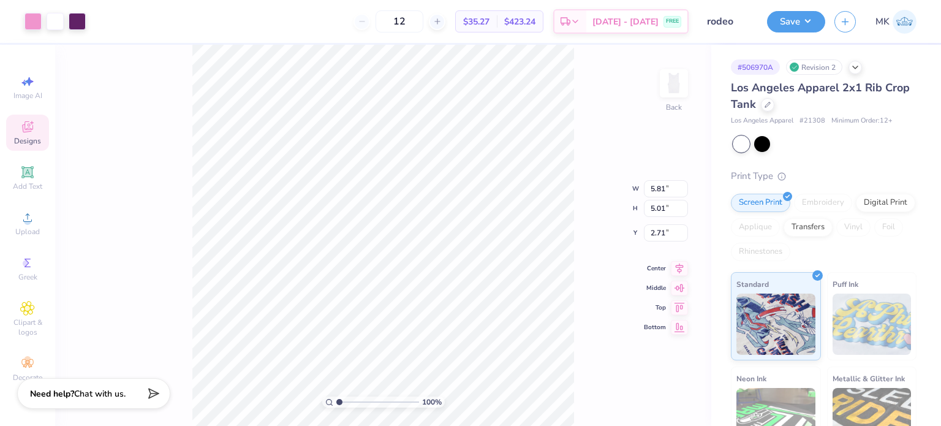
type input "2.62"
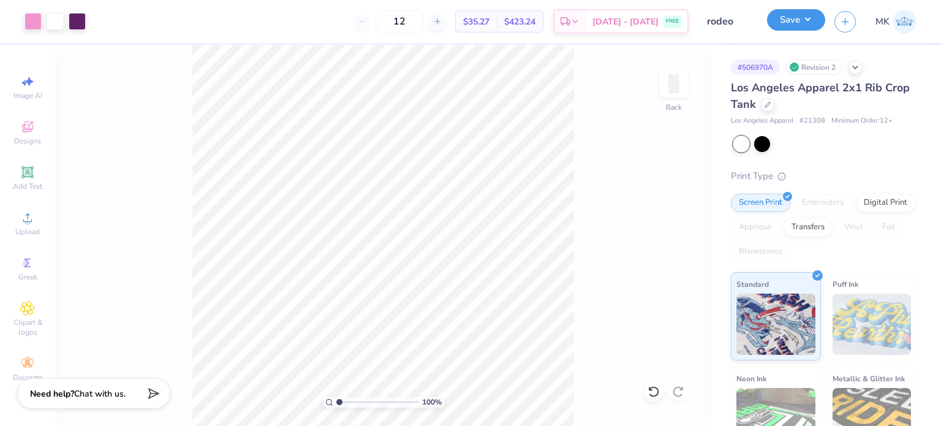
click at [798, 25] on button "Save" at bounding box center [796, 19] width 58 height 21
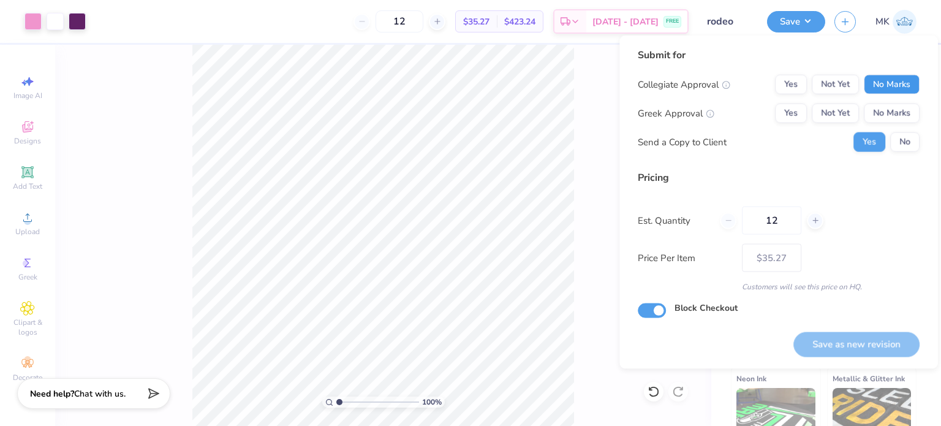
click at [892, 88] on button "No Marks" at bounding box center [892, 85] width 56 height 20
click at [793, 113] on button "Yes" at bounding box center [791, 114] width 32 height 20
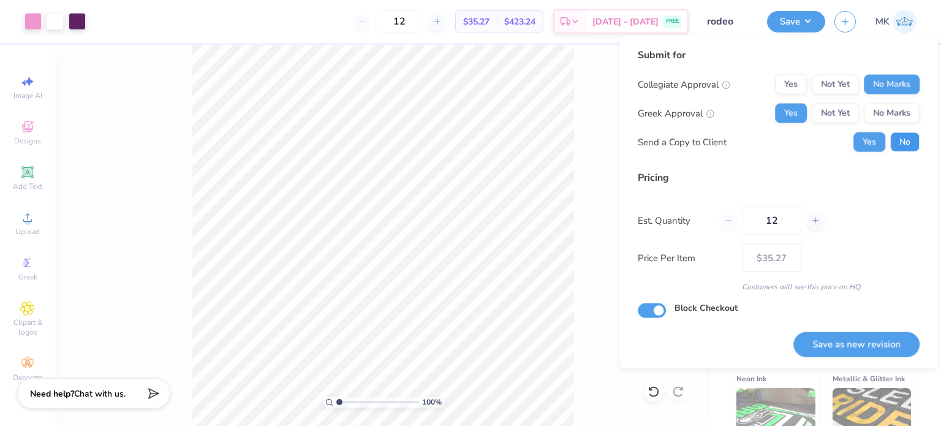
click at [916, 139] on button "No" at bounding box center [904, 142] width 29 height 20
click at [841, 341] on button "Save as new revision" at bounding box center [856, 343] width 126 height 25
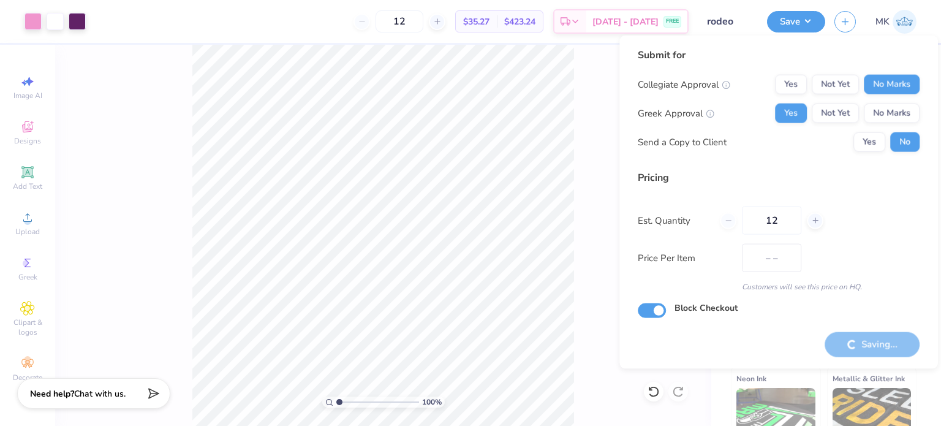
type input "$35.27"
